Goal: Navigation & Orientation: Go to known website

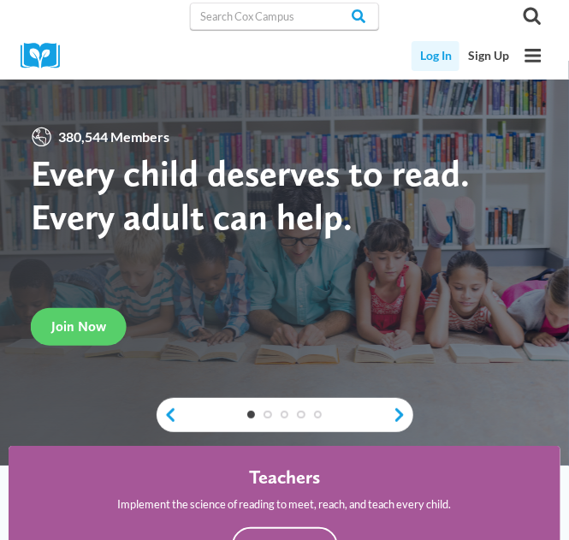
click at [426, 55] on link "Log In" at bounding box center [435, 56] width 48 height 30
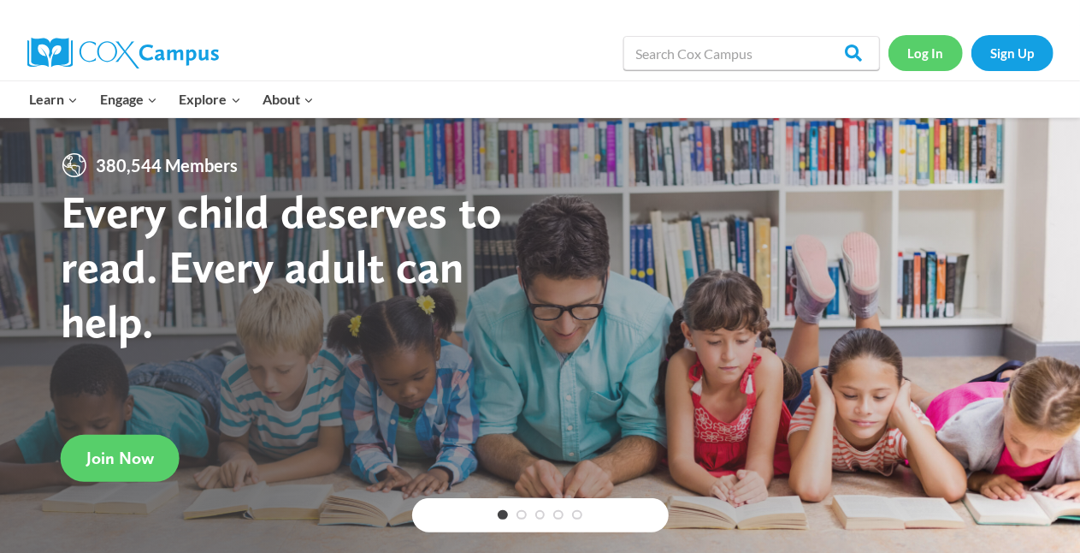
click at [568, 59] on link "Log In" at bounding box center [926, 52] width 74 height 35
